Goal: Task Accomplishment & Management: Manage account settings

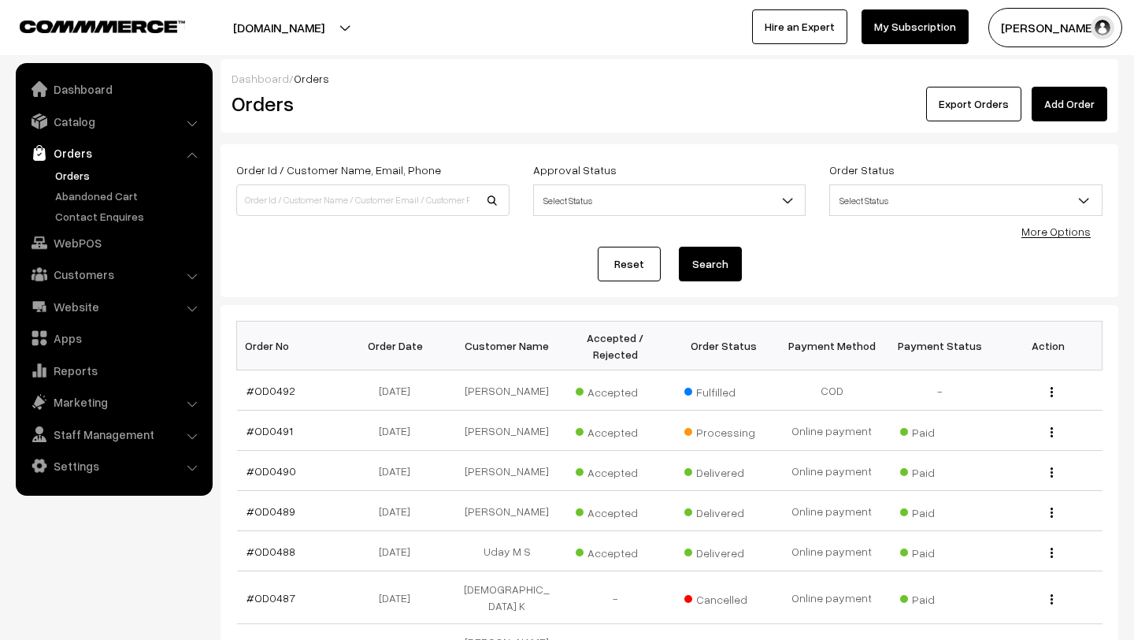
click at [73, 175] on link "Orders" at bounding box center [129, 175] width 156 height 17
click at [74, 176] on link "Orders" at bounding box center [129, 175] width 156 height 17
click at [1076, 28] on button "Madhu K" at bounding box center [1055, 27] width 134 height 39
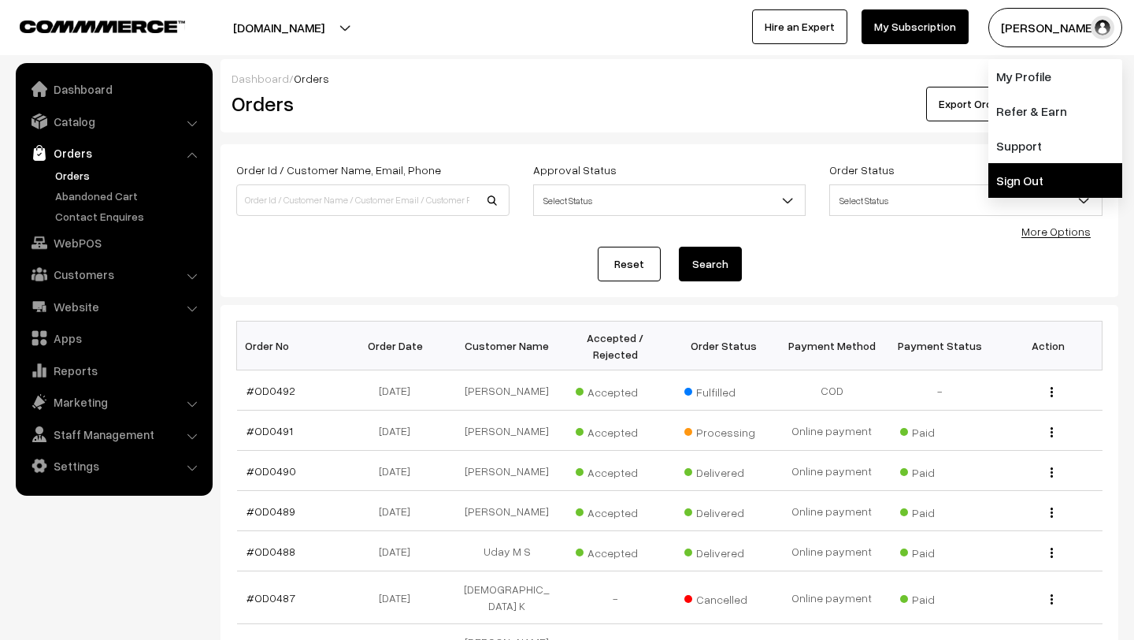
click at [1036, 165] on link "Sign Out" at bounding box center [1055, 180] width 134 height 35
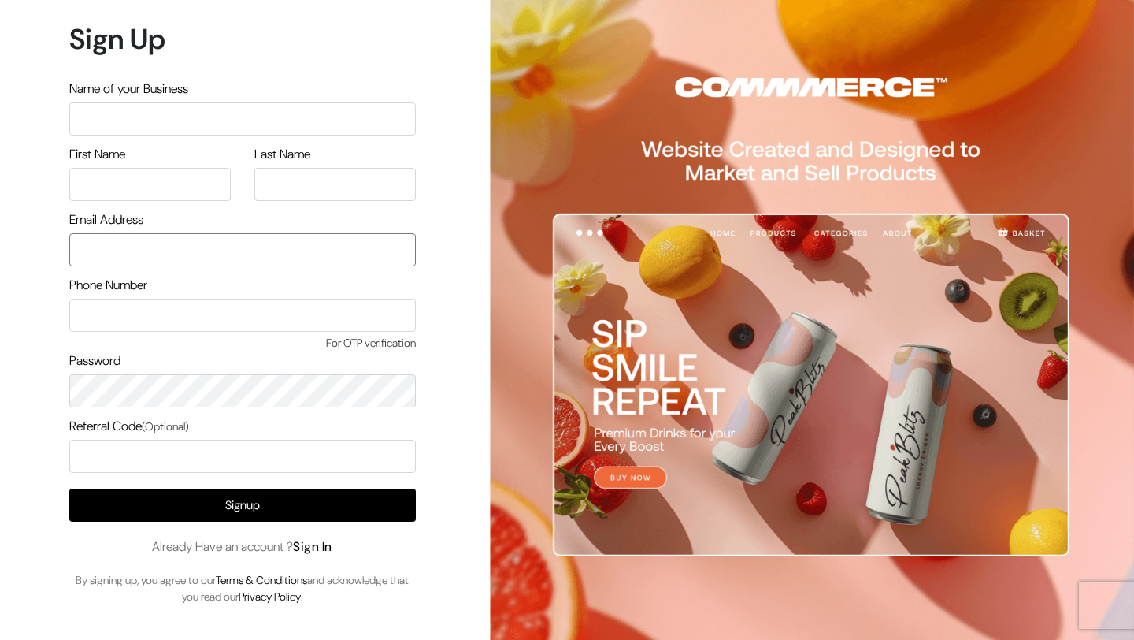
type input "[EMAIL_ADDRESS][DOMAIN_NAME]"
click at [322, 549] on link "Sign In" at bounding box center [312, 546] width 39 height 17
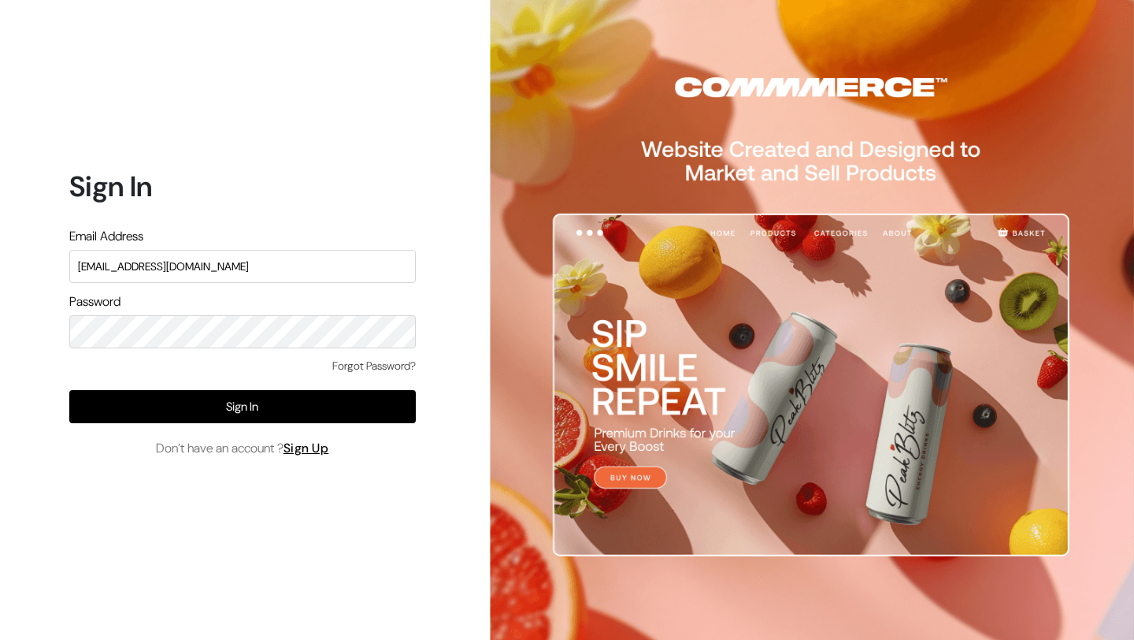
click at [254, 271] on input "mk@yourdesignstore.in" at bounding box center [242, 266] width 347 height 33
type input "lokesh@yourdesignstore.in"
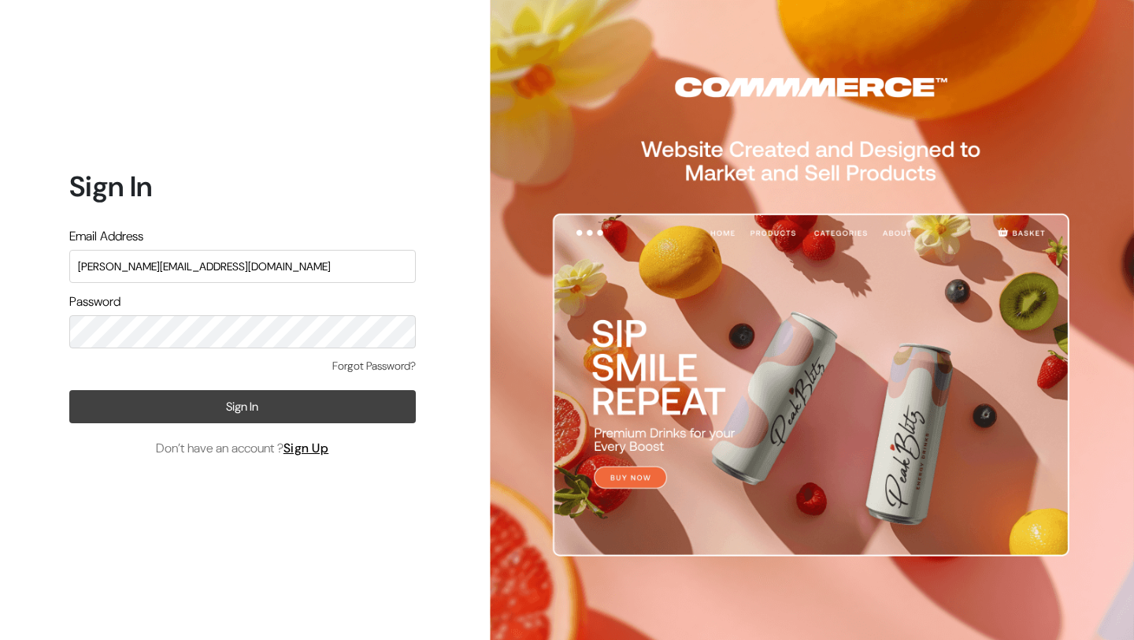
click at [208, 401] on button "Sign In" at bounding box center [242, 406] width 347 height 33
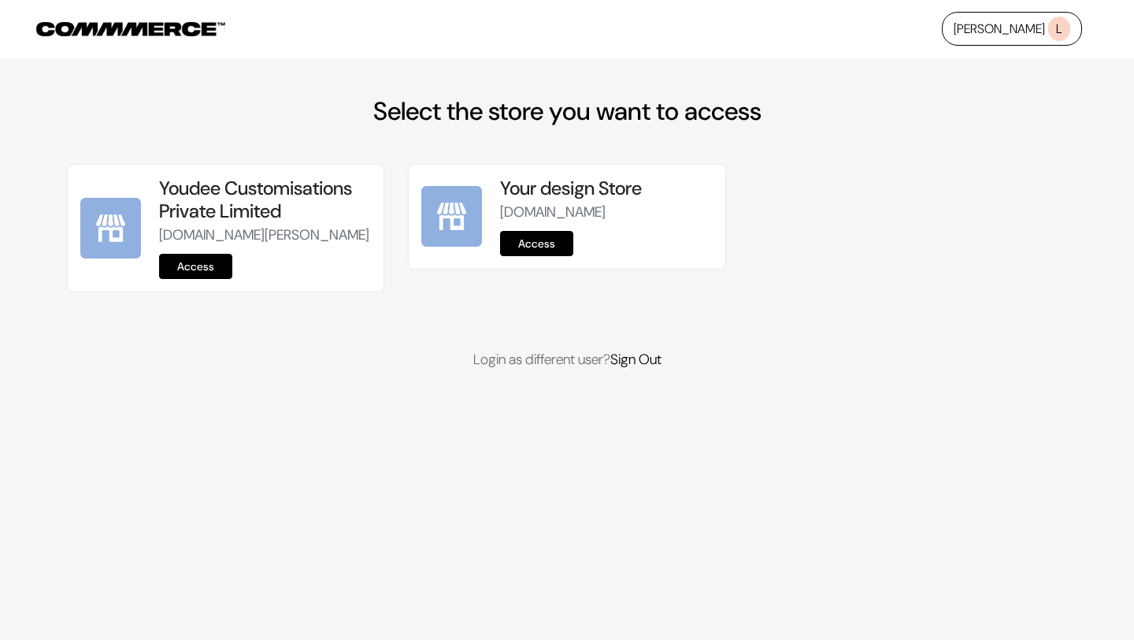
click at [187, 279] on link "Access" at bounding box center [195, 266] width 73 height 25
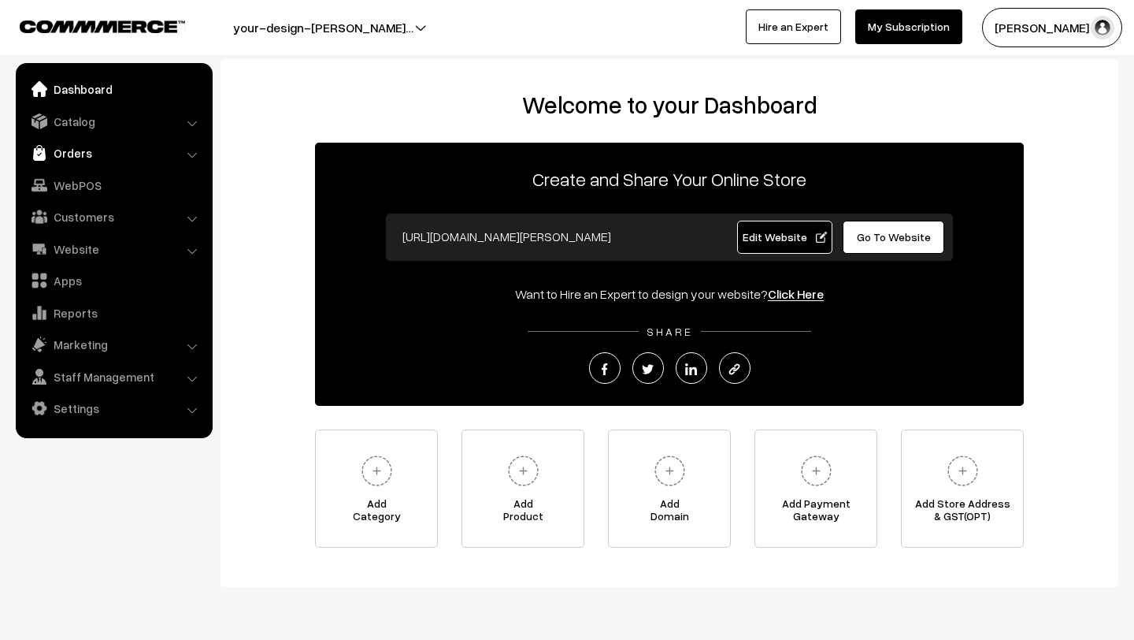
click at [82, 143] on link "Orders" at bounding box center [113, 153] width 187 height 28
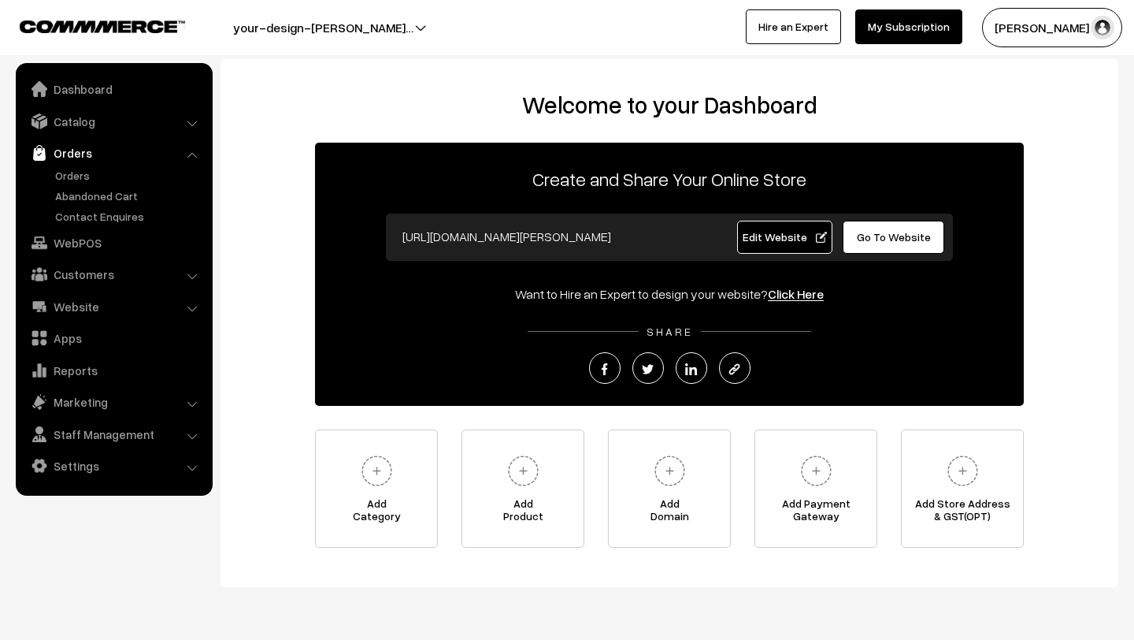
click at [76, 161] on link "Orders" at bounding box center [113, 153] width 187 height 28
click at [76, 169] on link "Orders" at bounding box center [129, 175] width 156 height 17
